Goal: Task Accomplishment & Management: Use online tool/utility

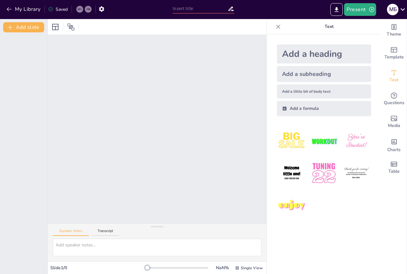
click at [99, 155] on div at bounding box center [157, 129] width 219 height 188
click at [211, 104] on div at bounding box center [157, 129] width 219 height 188
click at [70, 27] on icon at bounding box center [71, 27] width 8 height 8
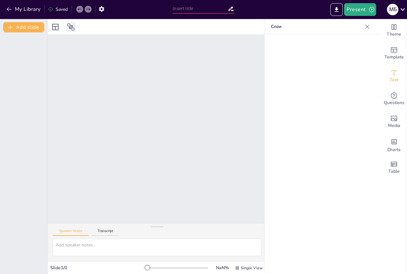
click at [71, 27] on icon at bounding box center [71, 27] width 8 height 8
click at [10, 8] on icon "button" at bounding box center [9, 9] width 6 height 6
